Goal: Find specific page/section: Find specific page/section

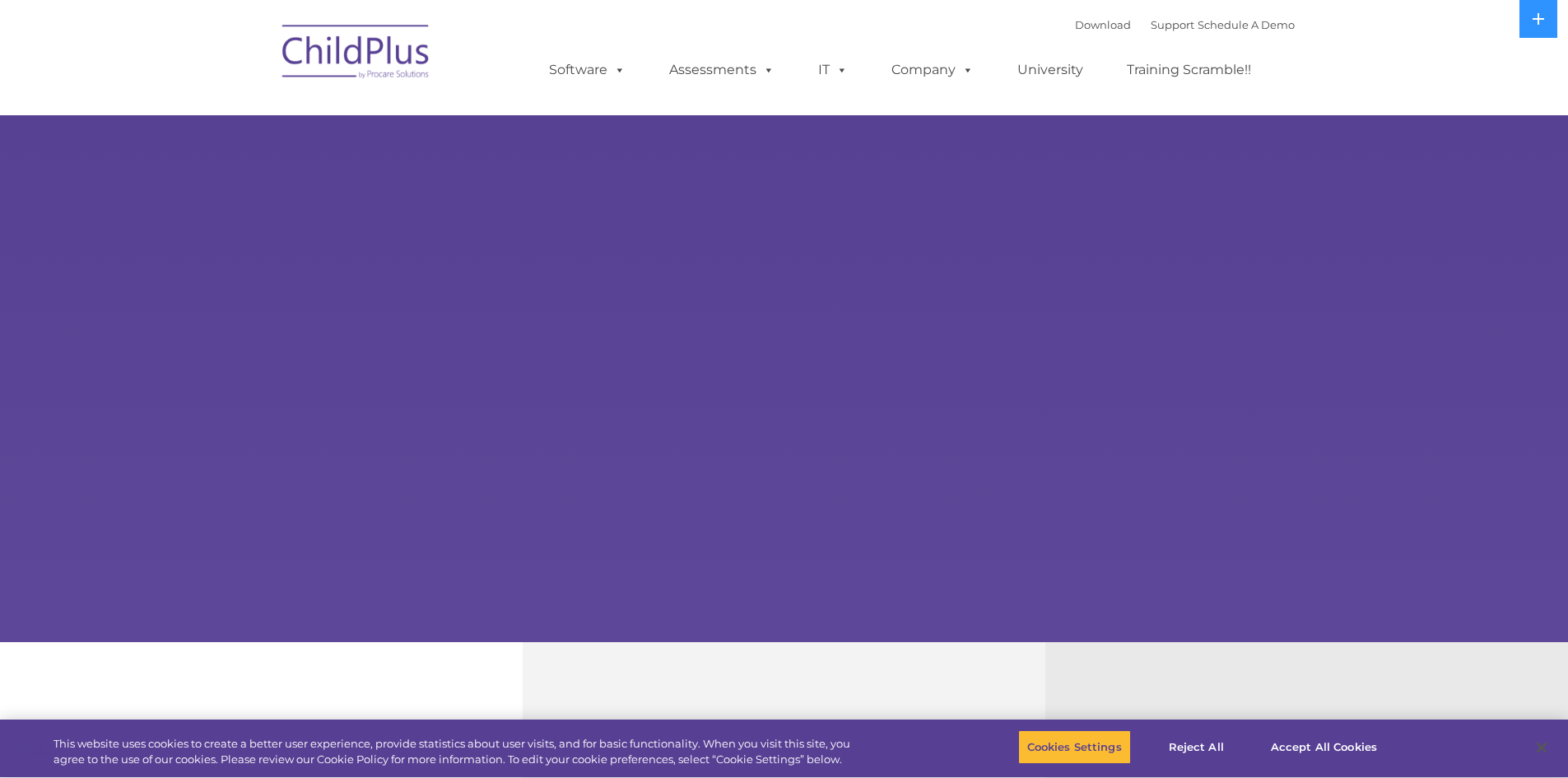
select select "MEDIUM"
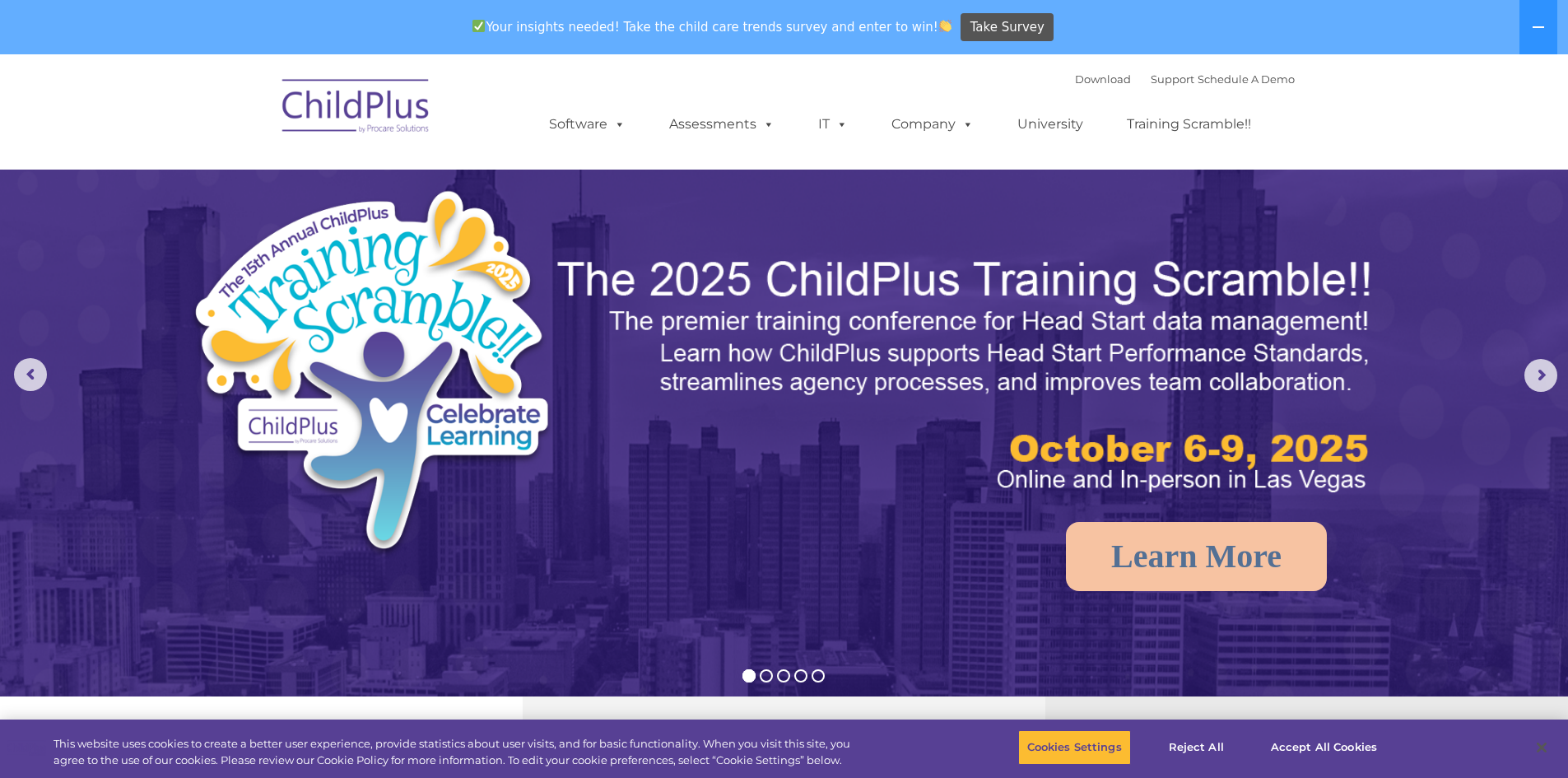
click at [354, 92] on img at bounding box center [356, 109] width 165 height 82
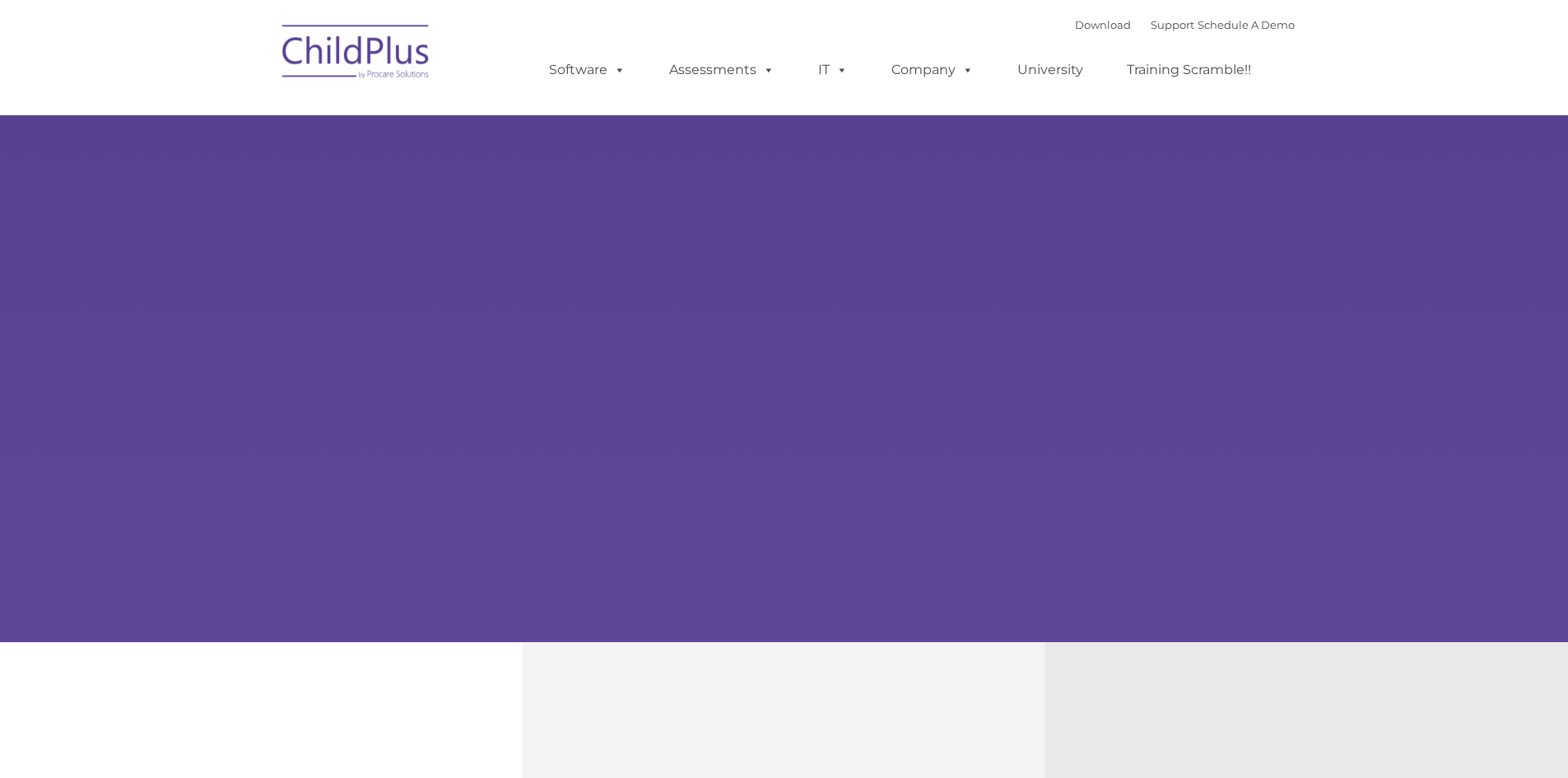
select select "MEDIUM"
type input ""
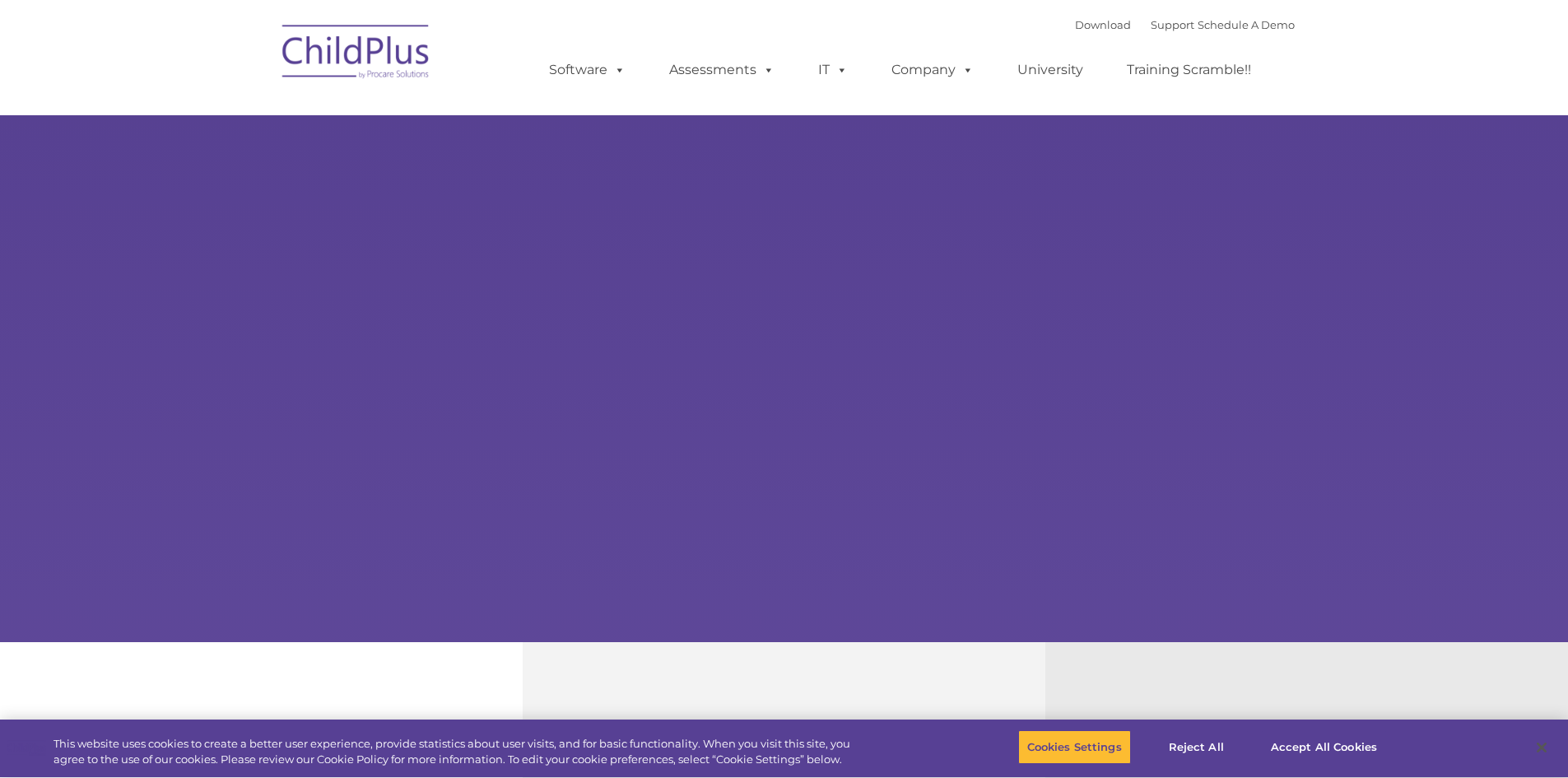
select select "MEDIUM"
